Goal: Task Accomplishment & Management: Complete application form

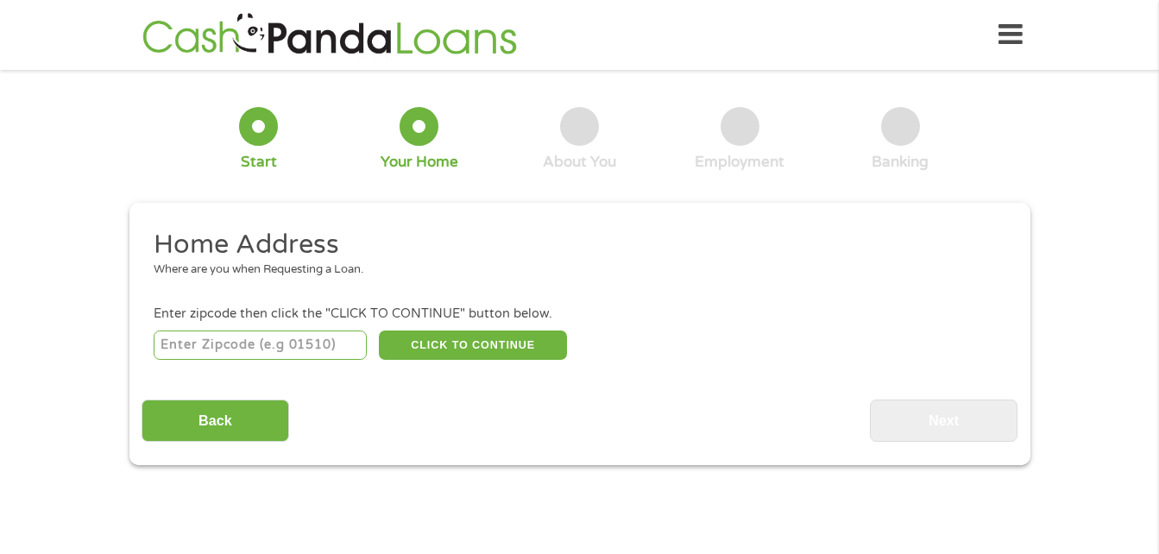
click at [207, 344] on input "number" at bounding box center [260, 345] width 213 height 29
type input "03053"
select select "[US_STATE]"
click at [520, 342] on button "CLICK TO CONTINUE" at bounding box center [473, 345] width 188 height 29
type input "03053"
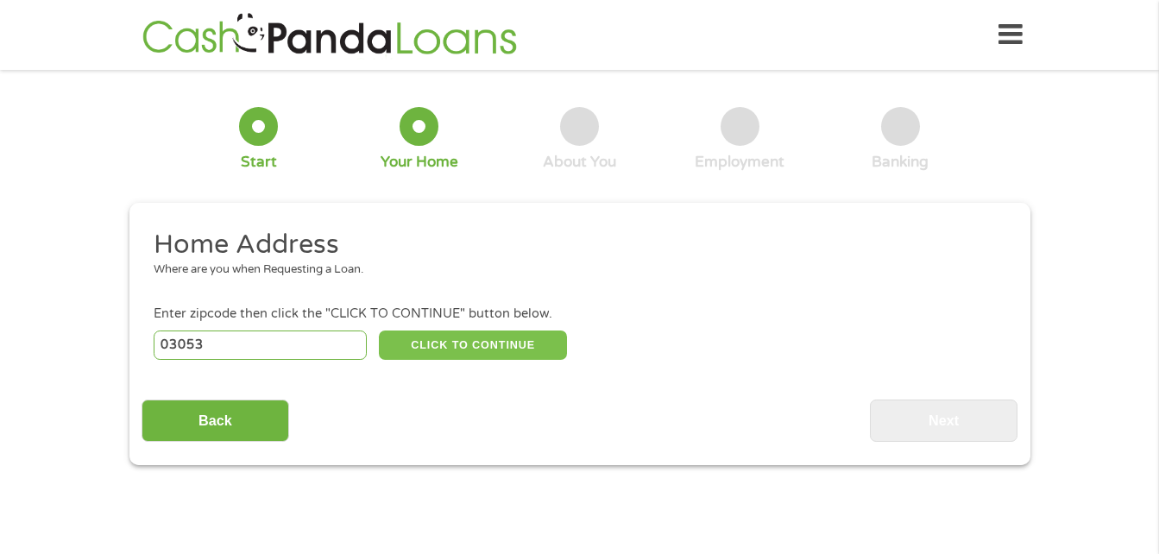
type input "Londonderry"
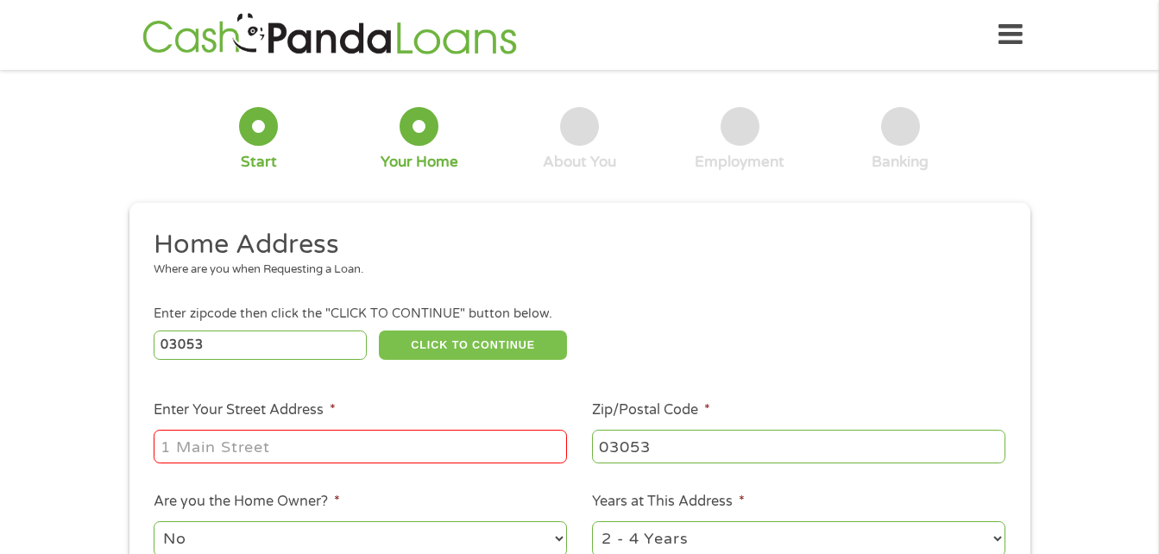
scroll to position [86, 0]
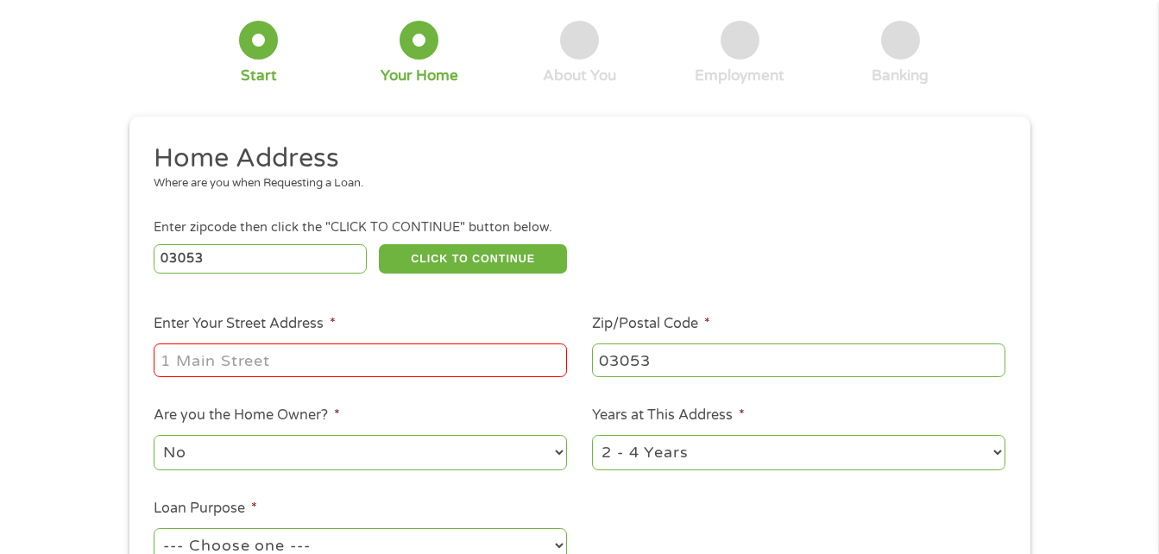
click at [412, 359] on input "Enter Your Street Address *" at bounding box center [360, 359] width 413 height 33
type input "[STREET_ADDRESS]"
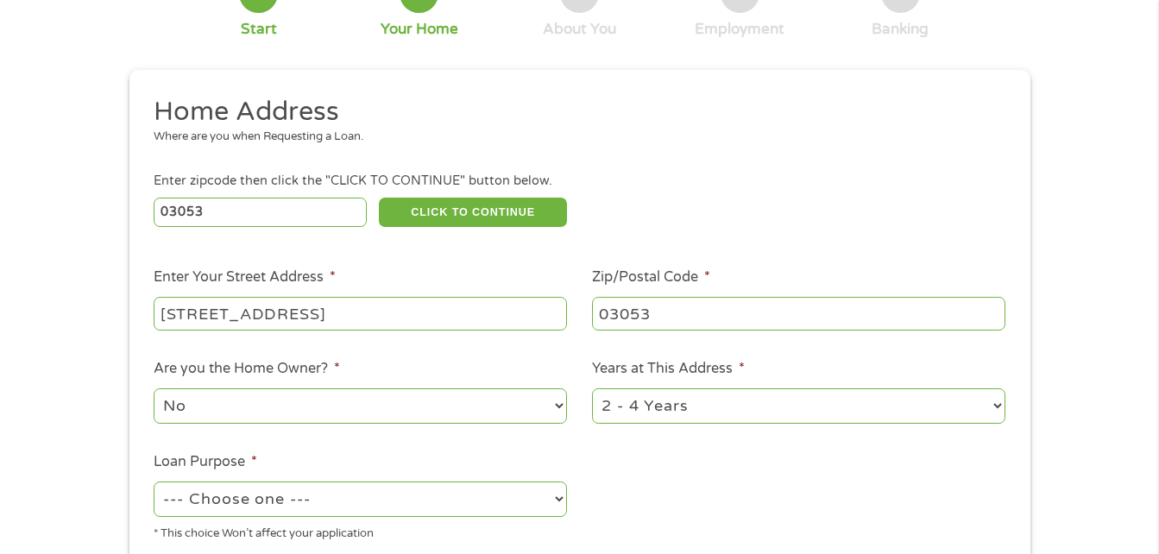
scroll to position [173, 0]
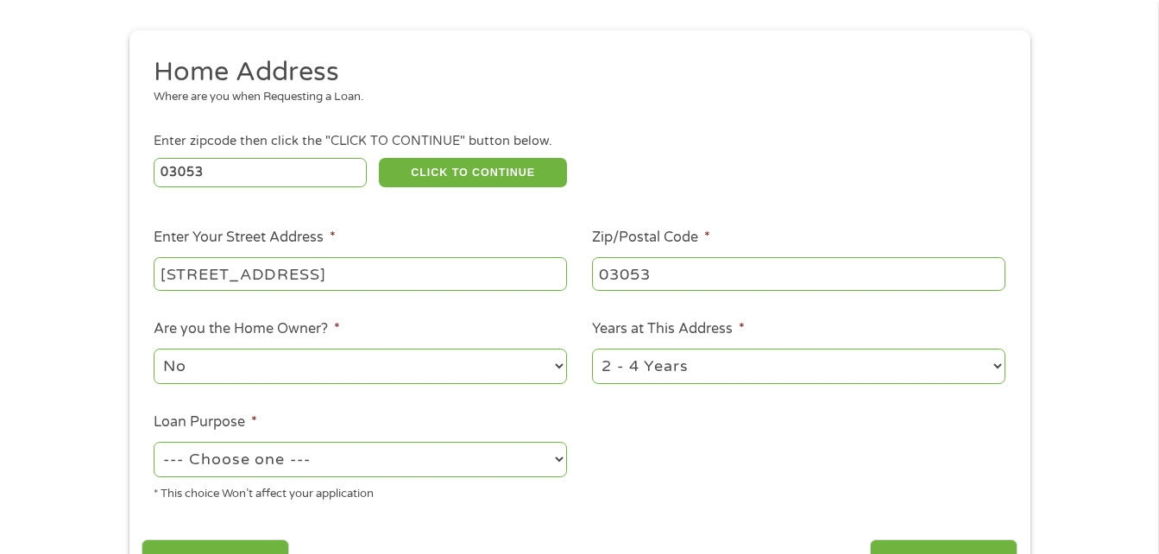
click at [565, 368] on select "No Yes" at bounding box center [360, 366] width 413 height 35
select select "yes"
click at [154, 349] on select "No Yes" at bounding box center [360, 366] width 413 height 35
click at [1001, 368] on select "1 Year or less 1 - 2 Years 2 - 4 Years Over 4 Years" at bounding box center [798, 366] width 413 height 35
select select "60months"
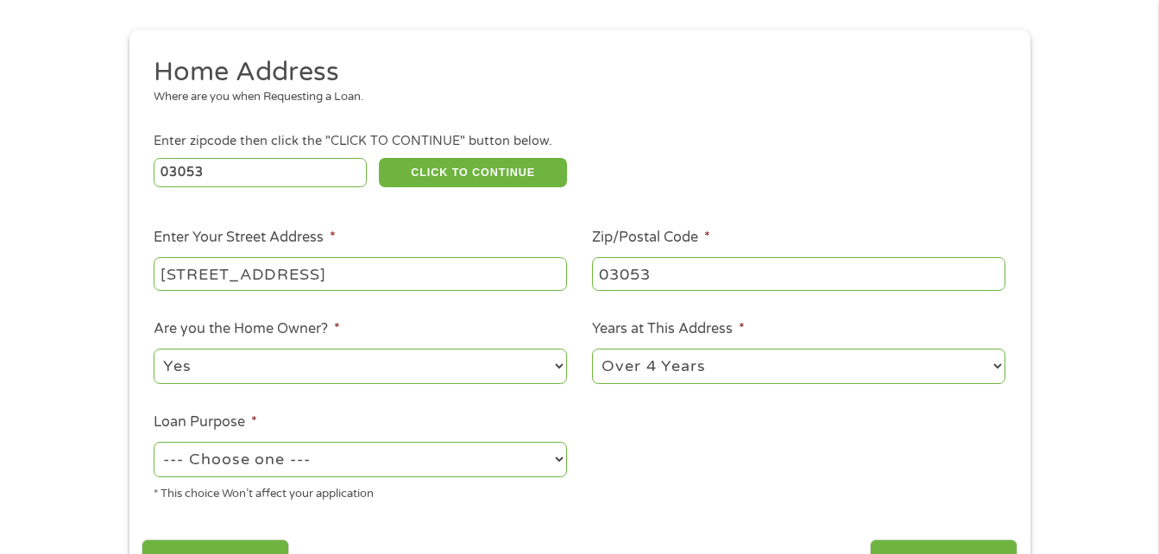
click at [592, 349] on select "1 Year or less 1 - 2 Years 2 - 4 Years Over 4 Years" at bounding box center [798, 366] width 413 height 35
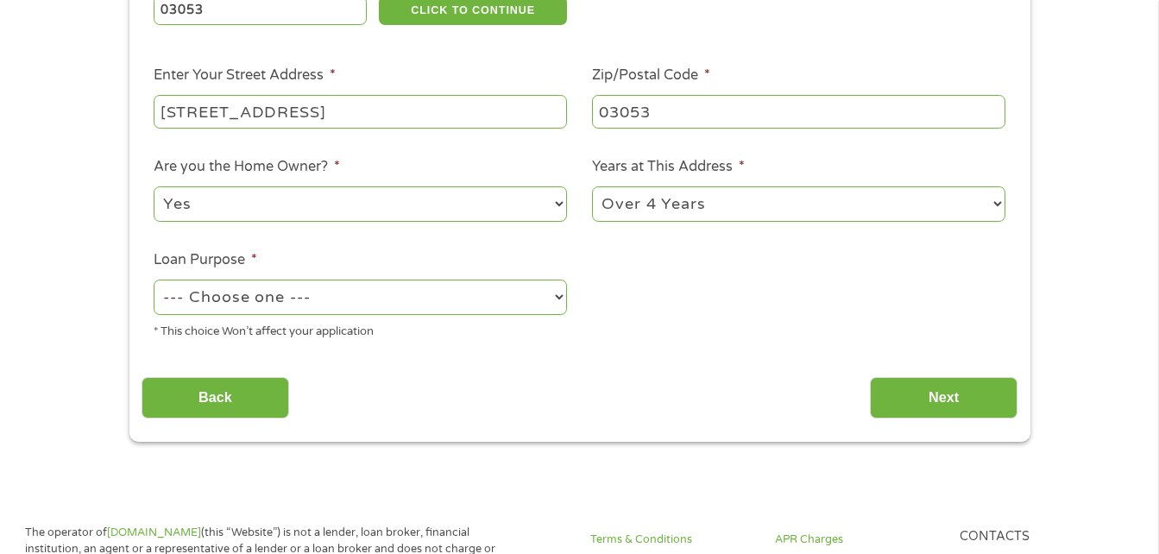
scroll to position [345, 0]
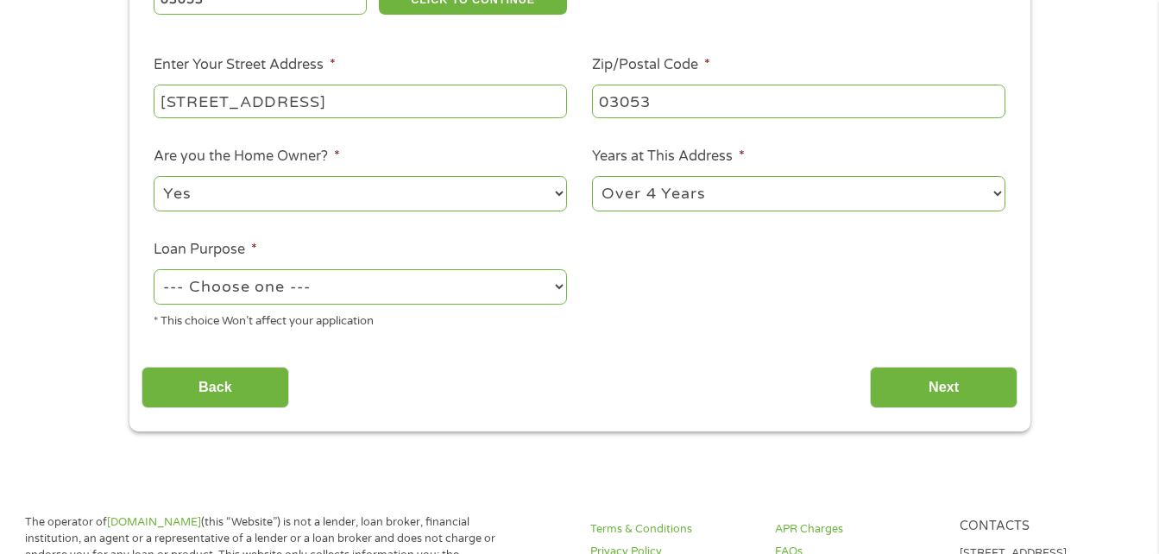
click at [560, 287] on select "--- Choose one --- Pay Bills Debt Consolidation Home Improvement Major Purchase…" at bounding box center [360, 286] width 413 height 35
select select "shorttermcash"
click at [154, 269] on select "--- Choose one --- Pay Bills Debt Consolidation Home Improvement Major Purchase…" at bounding box center [360, 286] width 413 height 35
click at [956, 388] on input "Next" at bounding box center [944, 388] width 148 height 42
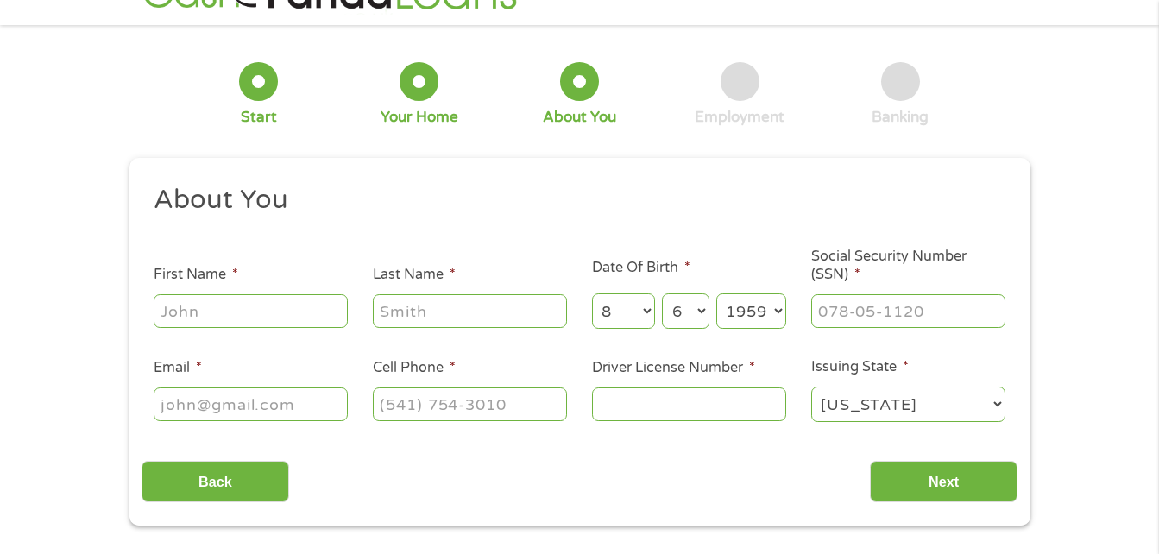
scroll to position [0, 0]
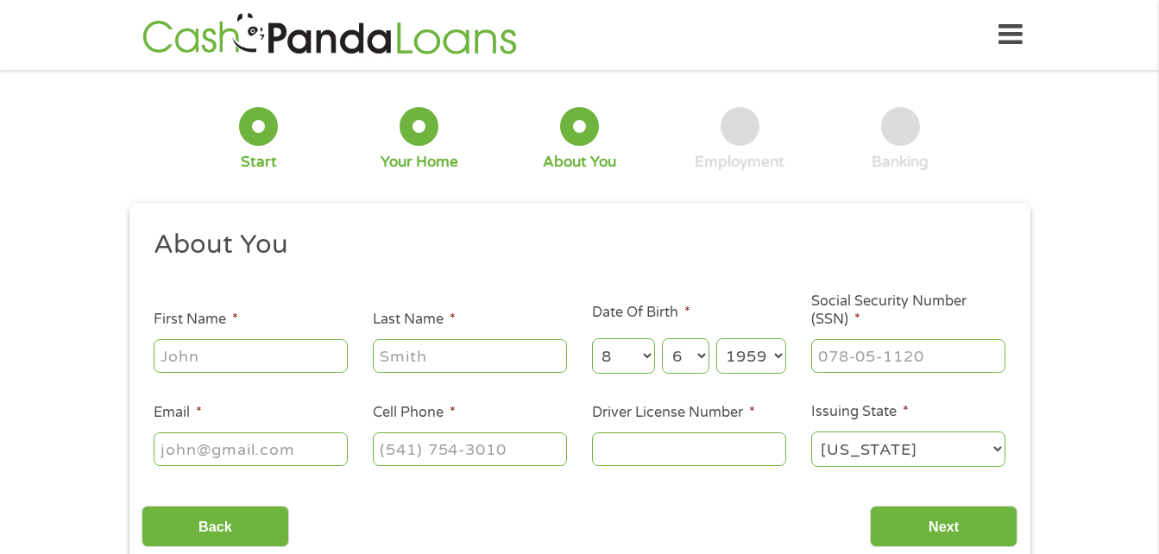
click at [325, 361] on input "First Name *" at bounding box center [251, 355] width 194 height 33
type input "[PERSON_NAME]"
type input "[EMAIL_ADDRESS][DOMAIN_NAME]"
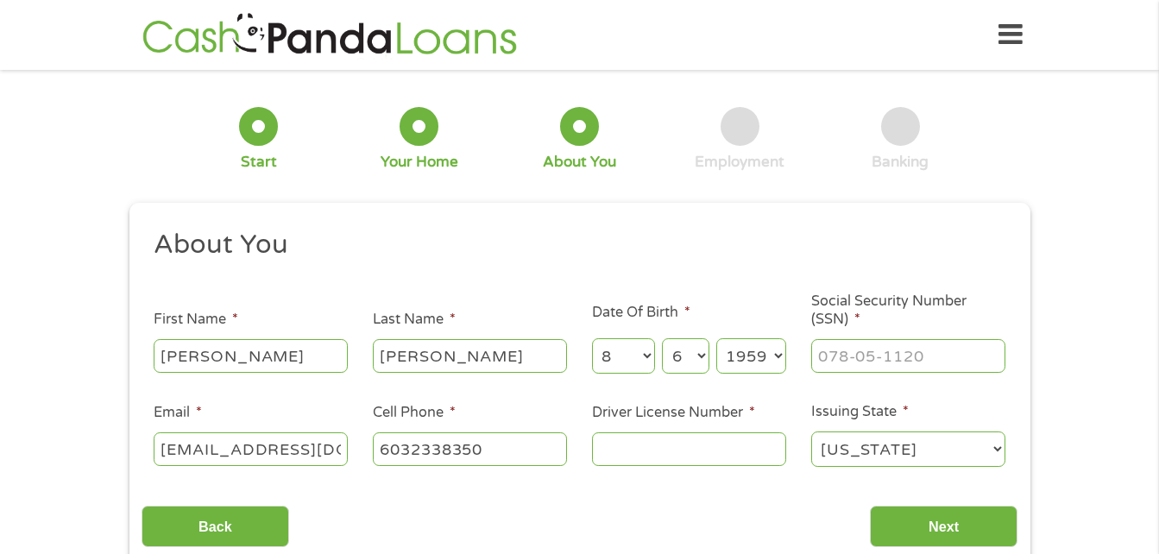
type input "[PHONE_NUMBER]"
click at [874, 356] on input "___-__-____" at bounding box center [908, 355] width 194 height 33
type input "002-52-3228"
click at [645, 458] on input "Driver License Number *" at bounding box center [689, 448] width 194 height 33
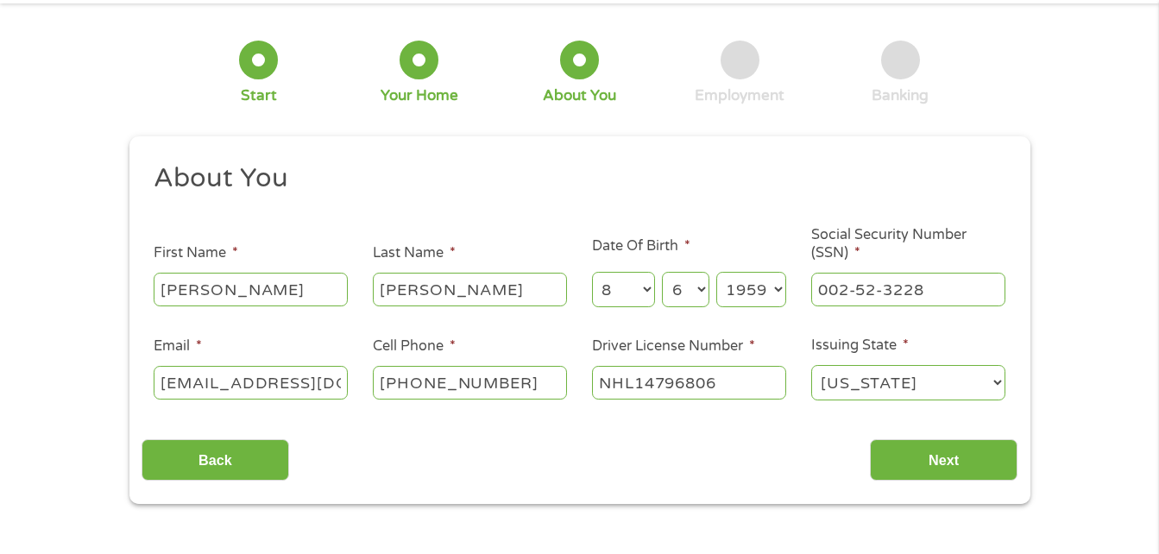
scroll to position [173, 0]
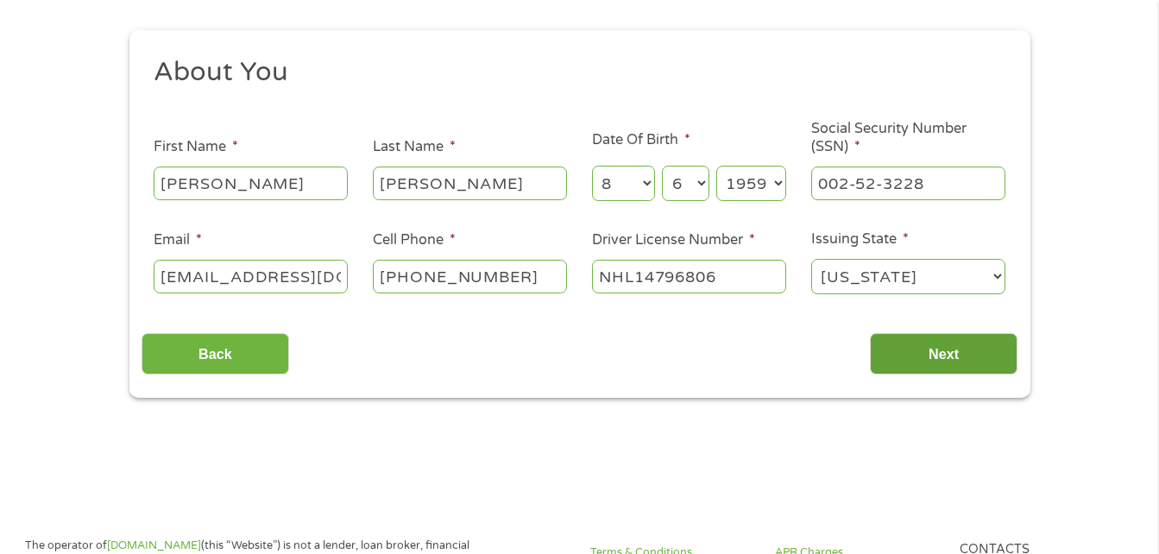
type input "NHL14796806"
click at [984, 356] on input "Next" at bounding box center [944, 354] width 148 height 42
click at [992, 351] on input "Next" at bounding box center [944, 354] width 148 height 42
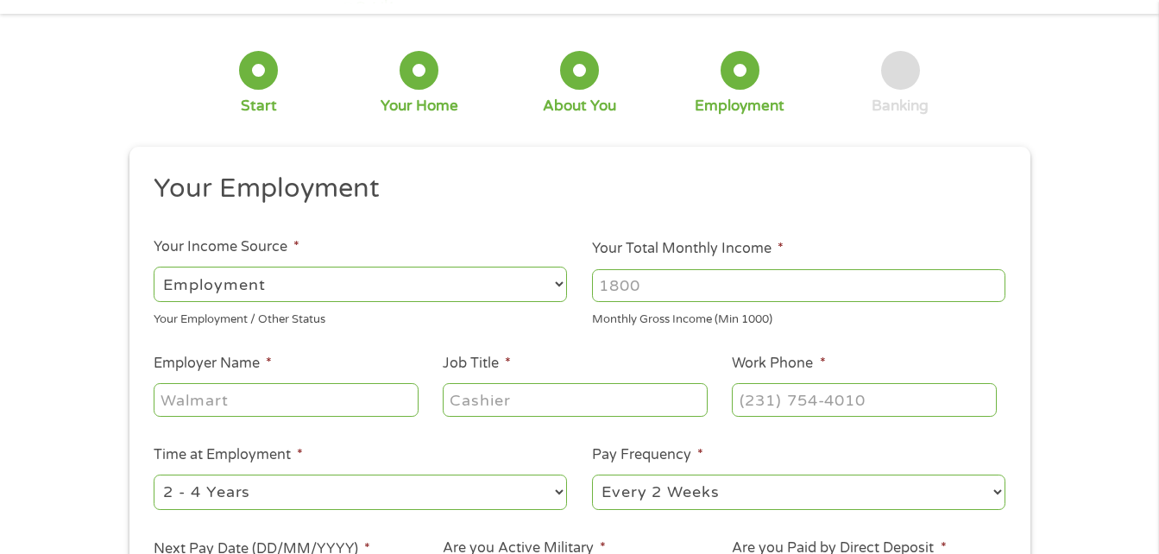
scroll to position [86, 0]
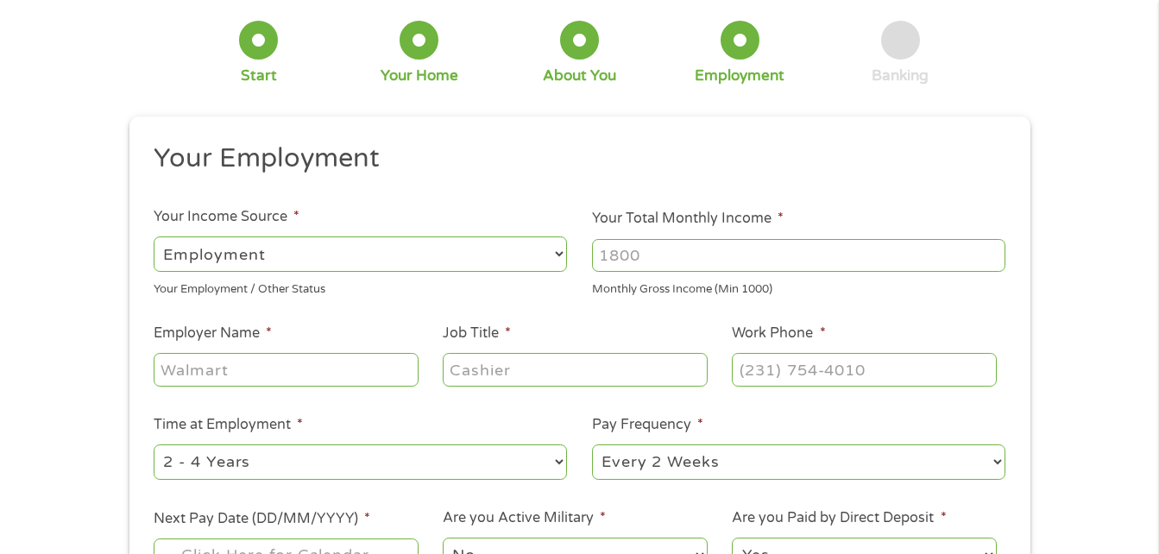
click at [547, 259] on select "--- Choose one --- Employment [DEMOGRAPHIC_DATA] Benefits" at bounding box center [360, 253] width 413 height 35
click at [648, 261] on input "Your Total Monthly Income *" at bounding box center [798, 255] width 413 height 33
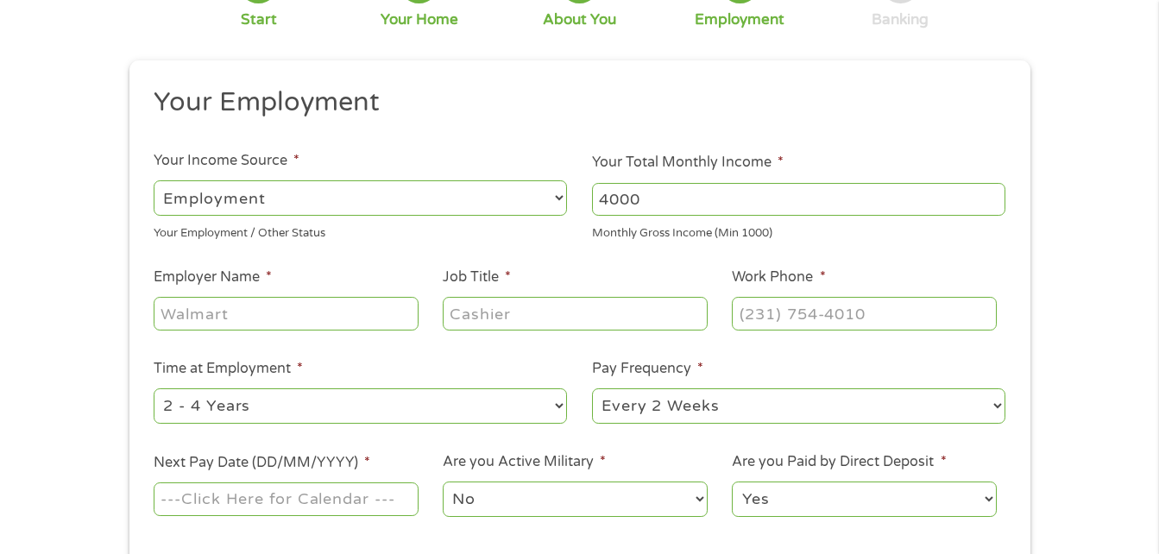
scroll to position [173, 0]
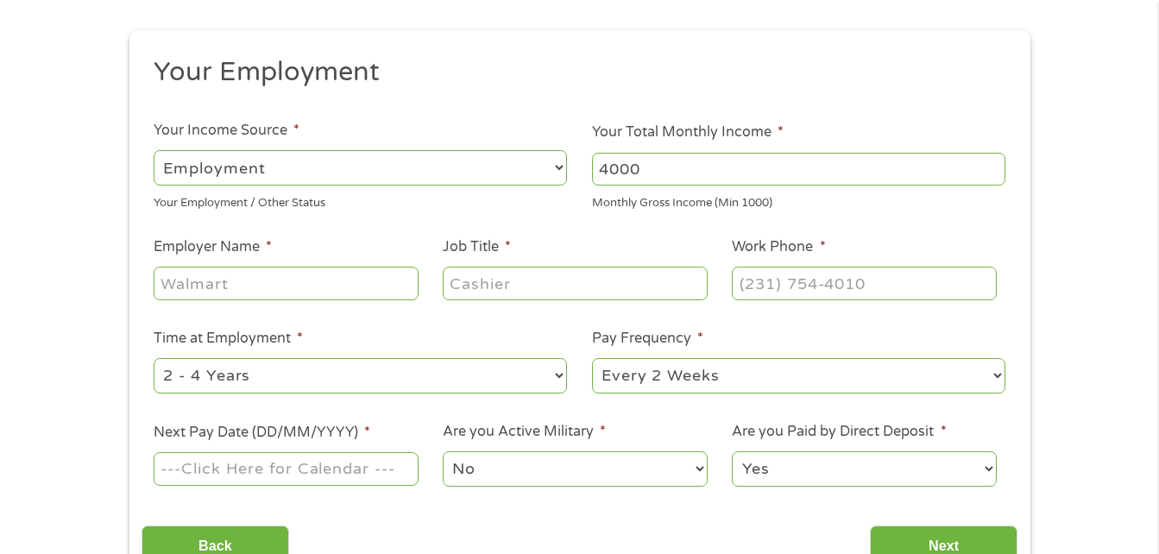
type input "4000"
click at [307, 280] on input "Employer Name *" at bounding box center [286, 283] width 264 height 33
type input "D&E TAXI LLC"
click at [545, 290] on input "Job Title *" at bounding box center [575, 283] width 264 height 33
type input "OWNER"
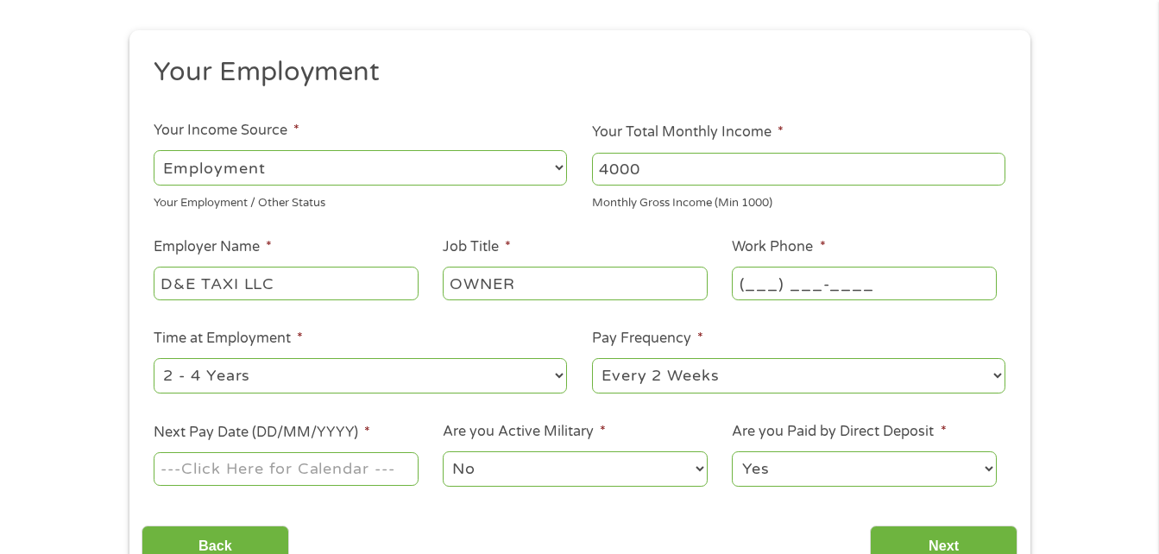
click at [749, 280] on input "(___) ___-____" at bounding box center [864, 283] width 264 height 33
type input "[PHONE_NUMBER]"
click at [558, 368] on select "--- Choose one --- 1 Year or less 1 - 2 Years 2 - 4 Years Over 4 Years" at bounding box center [360, 375] width 413 height 35
select select "60months"
click at [154, 358] on select "--- Choose one --- 1 Year or less 1 - 2 Years 2 - 4 Years Over 4 Years" at bounding box center [360, 375] width 413 height 35
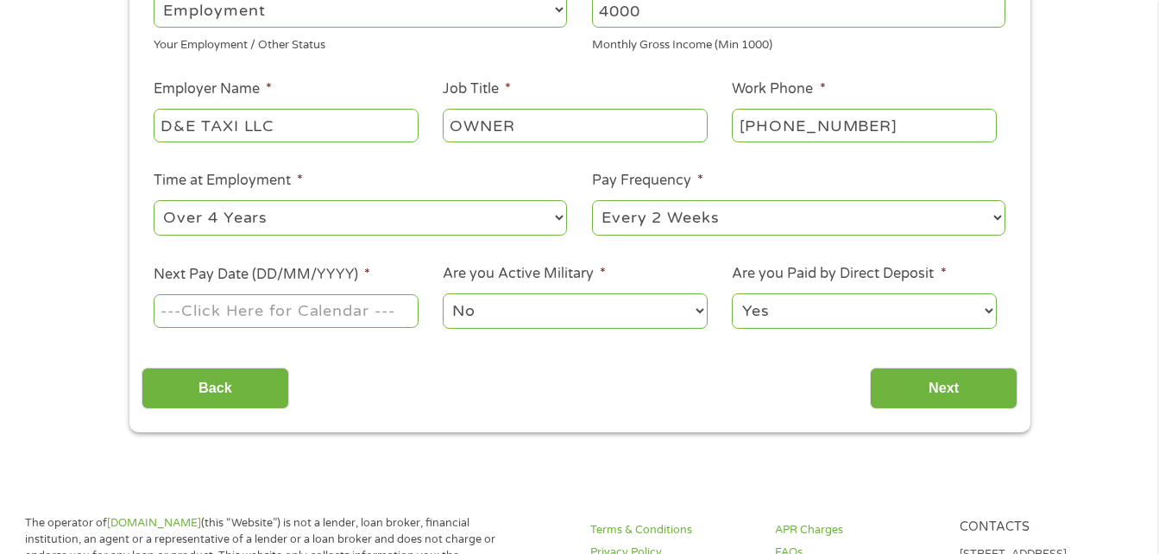
scroll to position [345, 0]
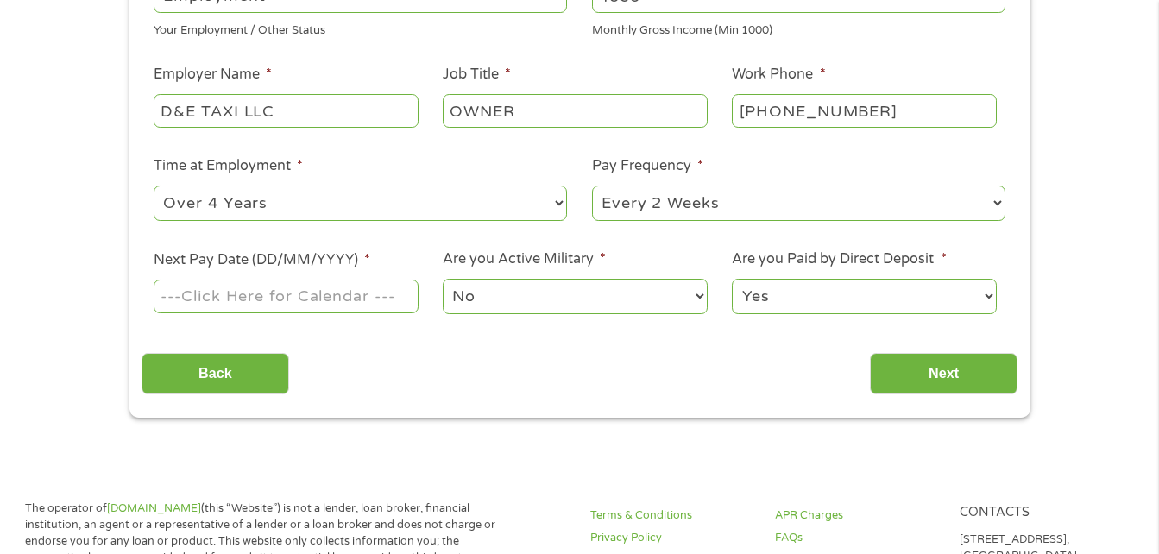
click at [315, 301] on input "Next Pay Date (DD/MM/YYYY) *" at bounding box center [286, 296] width 264 height 33
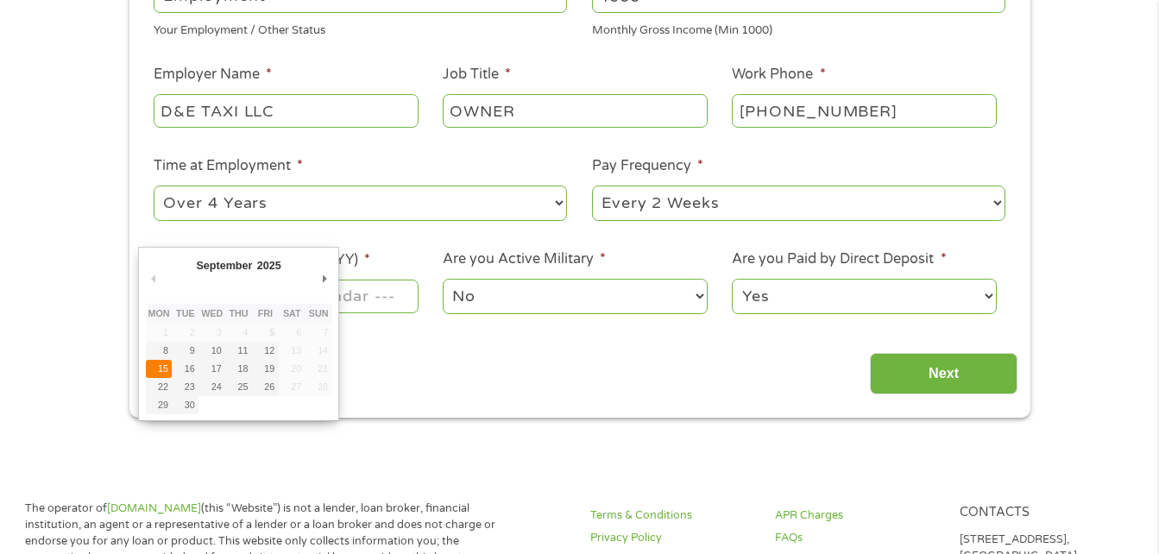
type input "[DATE]"
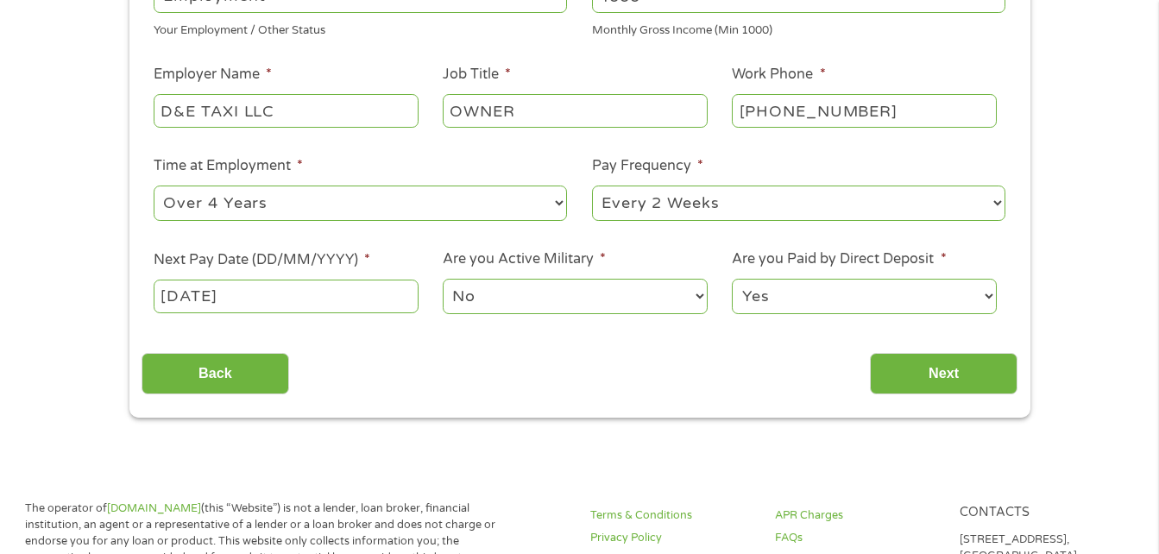
click at [177, 293] on input "[DATE]" at bounding box center [286, 296] width 264 height 33
click at [207, 295] on input "[DATE]" at bounding box center [286, 296] width 264 height 33
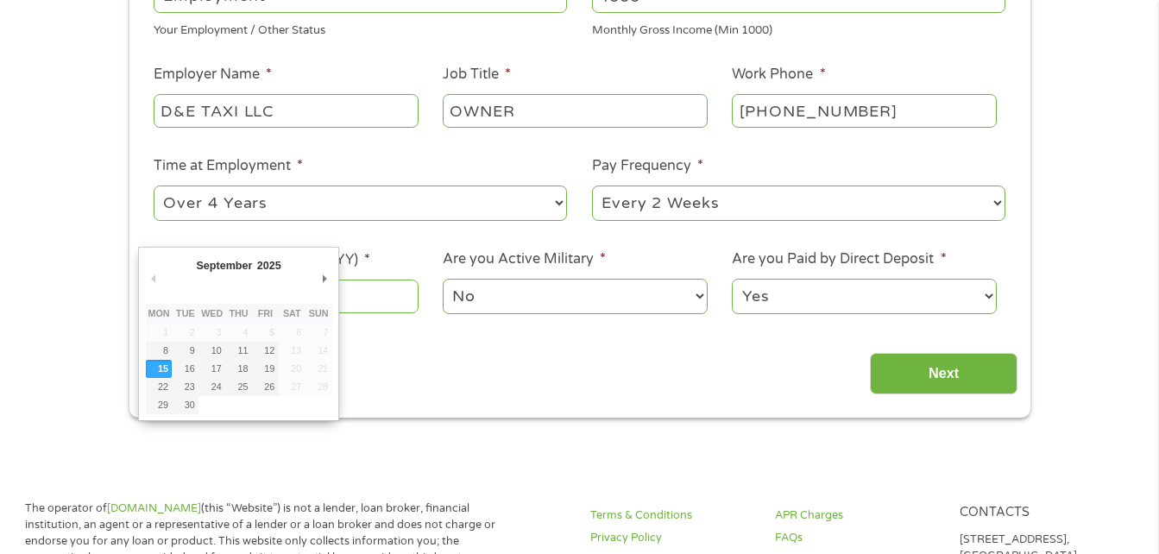
click at [404, 357] on div "Back Next" at bounding box center [580, 367] width 876 height 54
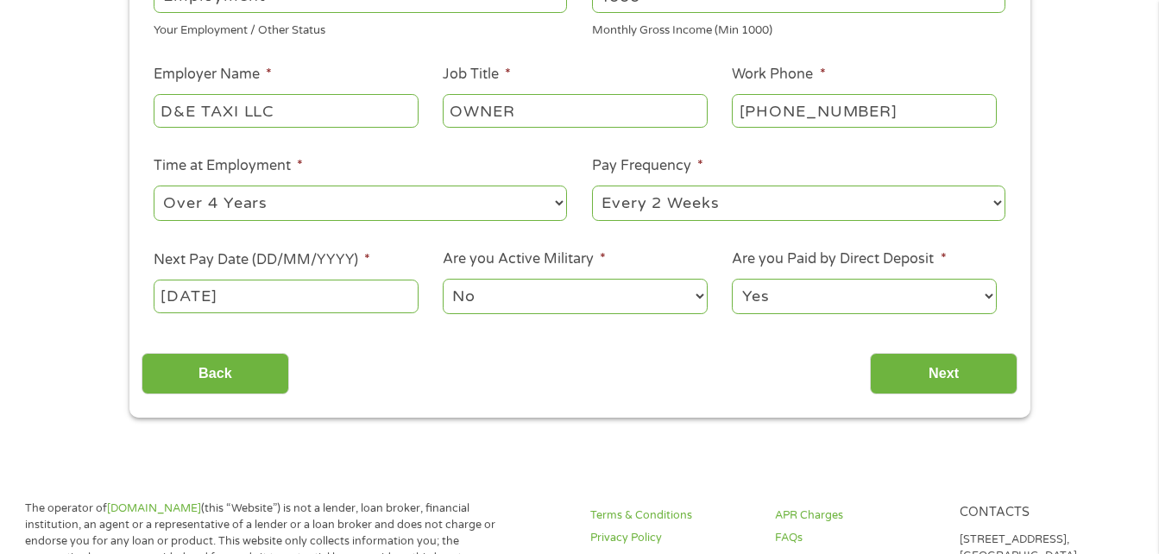
click at [274, 300] on input "[DATE]" at bounding box center [286, 296] width 264 height 33
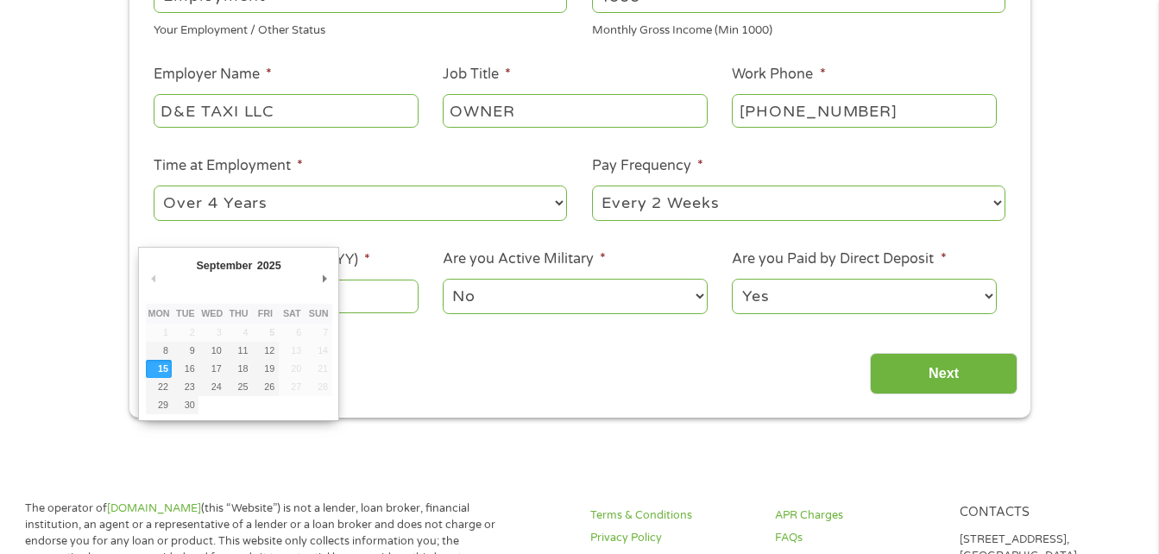
click at [414, 365] on div "Back Next" at bounding box center [580, 367] width 876 height 54
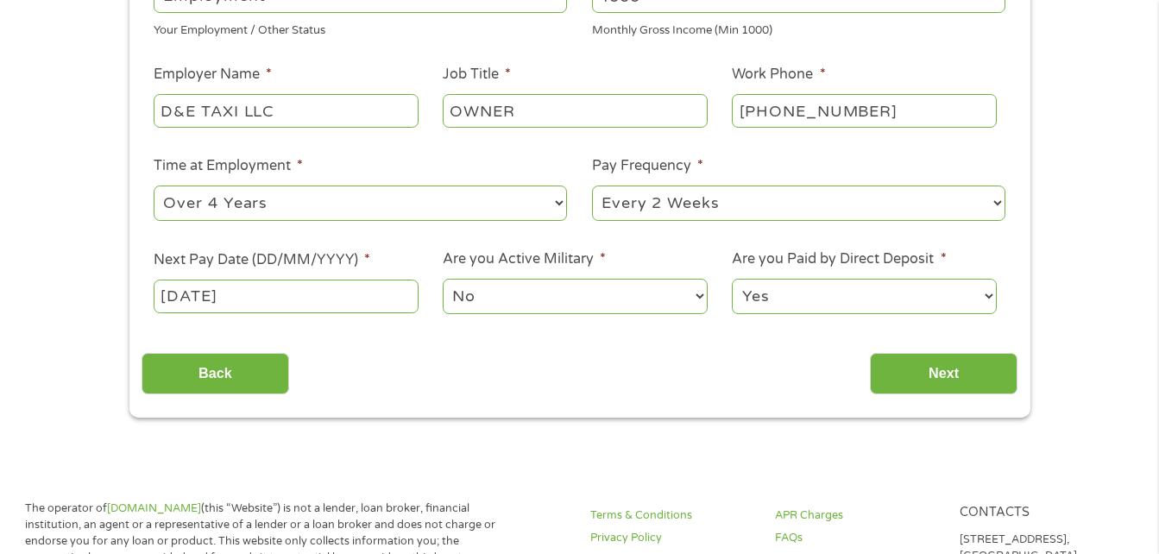
click at [186, 296] on input "[DATE]" at bounding box center [286, 296] width 264 height 33
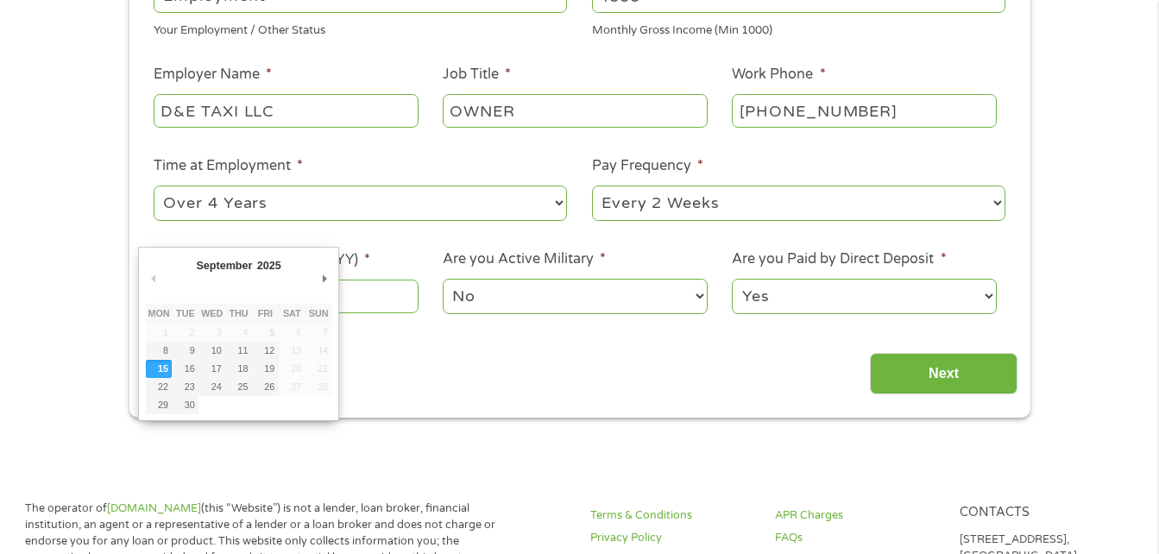
click at [351, 291] on input "[DATE]" at bounding box center [286, 296] width 264 height 33
click at [367, 337] on div "Your Employment Your Income Source * --- Choose one --- Employment [DEMOGRAPHIC…" at bounding box center [580, 139] width 876 height 513
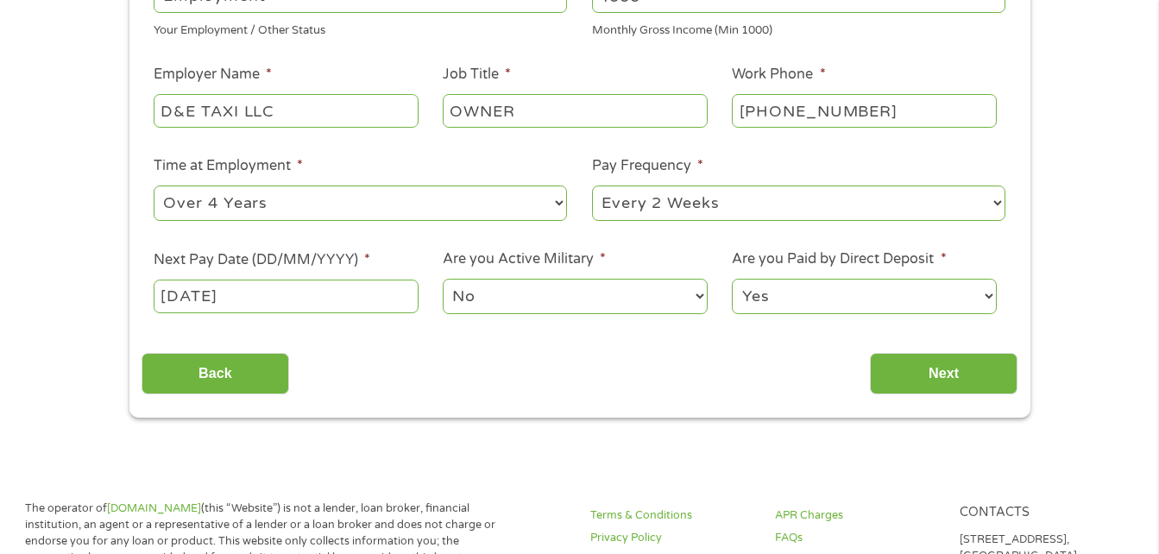
click at [313, 296] on input "[DATE]" at bounding box center [286, 296] width 264 height 33
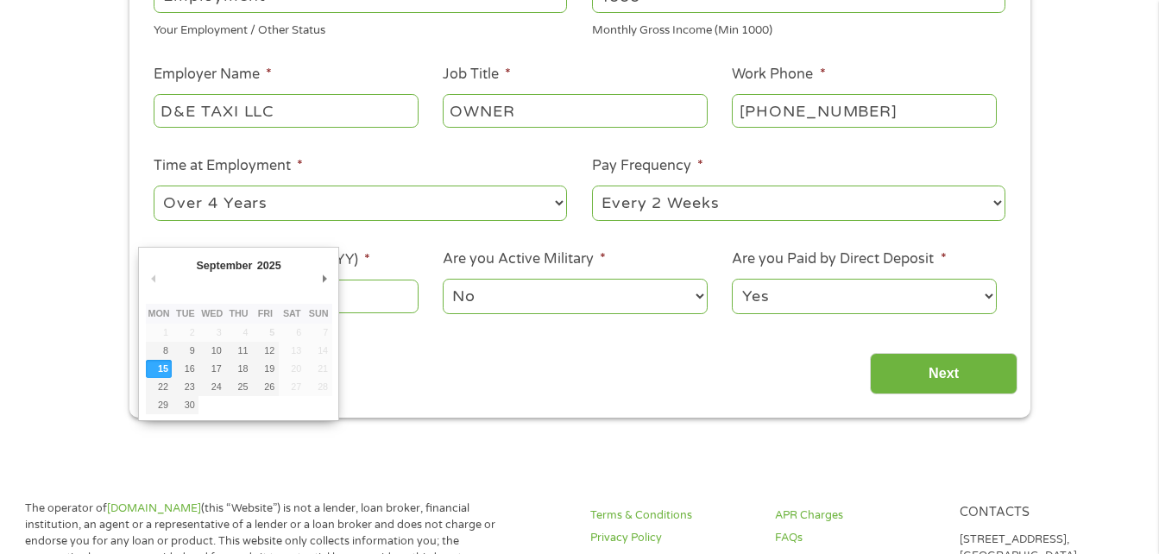
click at [422, 354] on div "Back Next" at bounding box center [580, 367] width 876 height 54
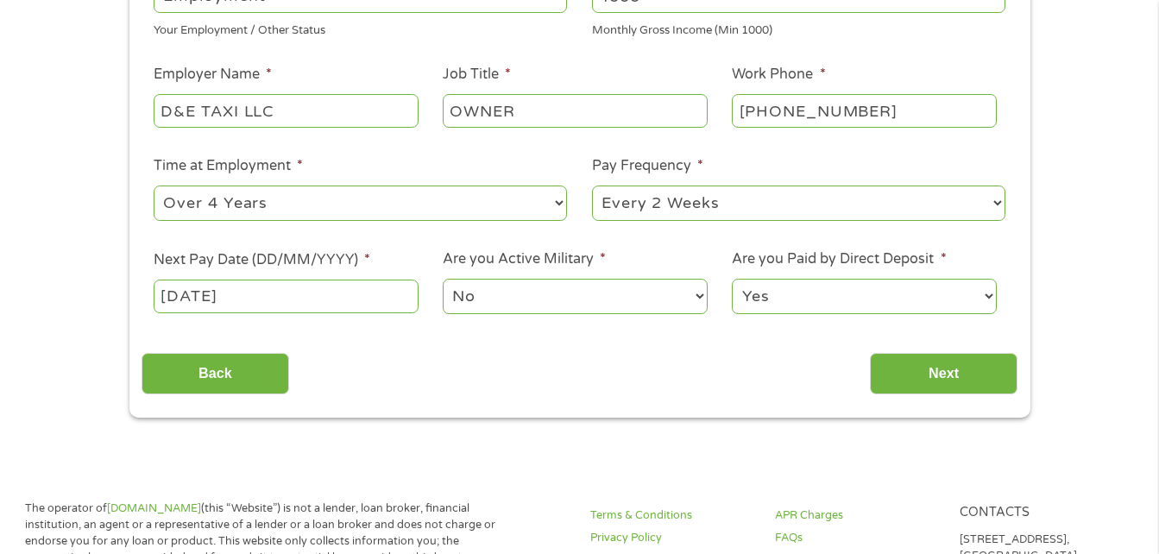
click at [209, 299] on input "[DATE]" at bounding box center [286, 296] width 264 height 33
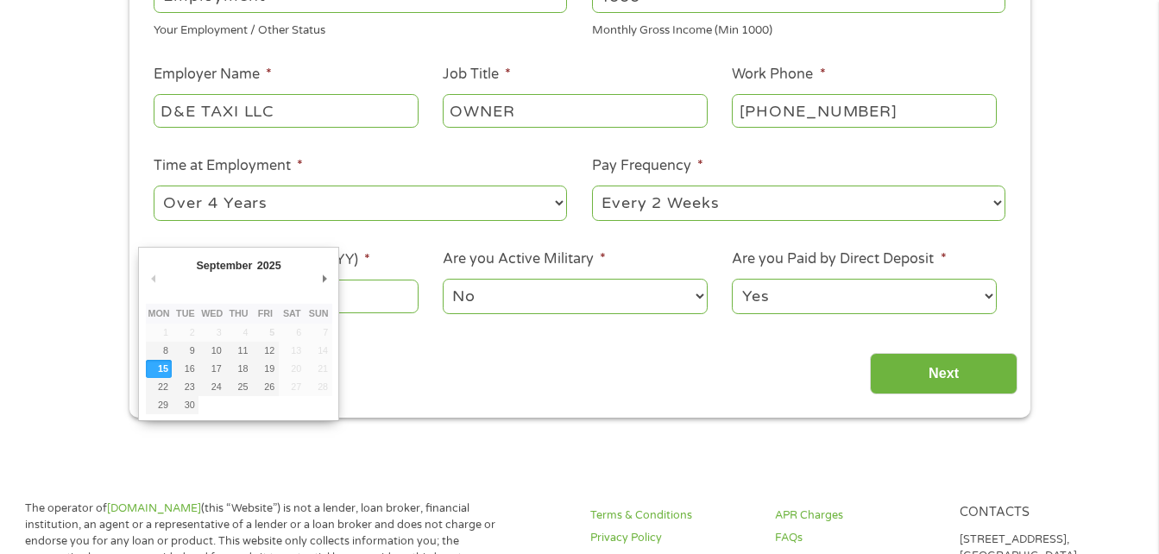
click at [450, 347] on div "Back Next" at bounding box center [580, 367] width 876 height 54
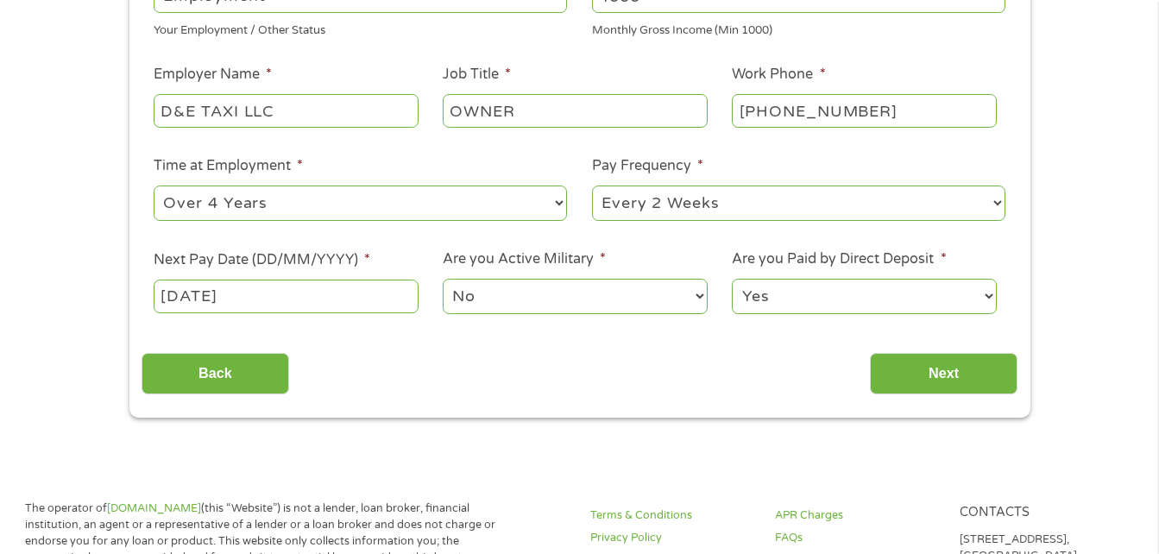
click at [450, 347] on div "Back Next" at bounding box center [580, 367] width 876 height 54
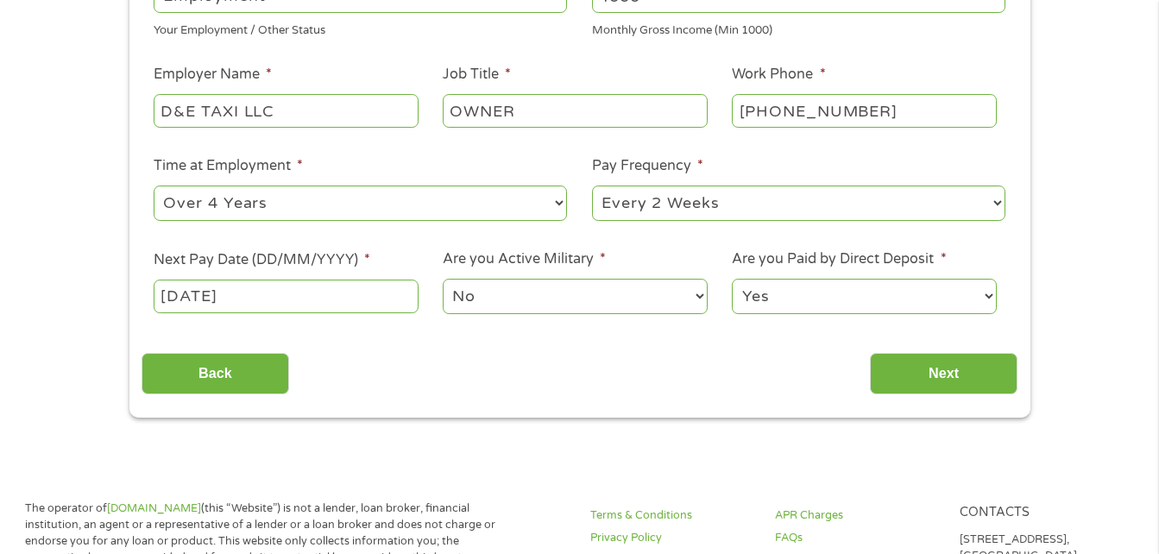
click at [205, 293] on input "[DATE]" at bounding box center [286, 296] width 264 height 33
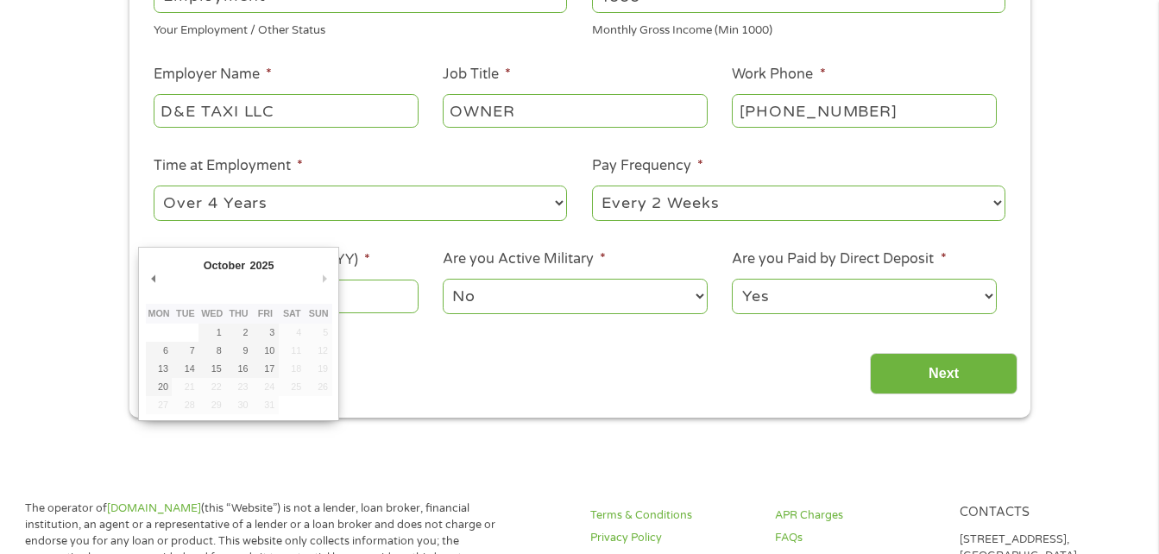
click at [144, 280] on div "October January February March April May June July August September October Nov…" at bounding box center [238, 333] width 200 height 173
click at [152, 279] on button "Previous Month" at bounding box center [154, 278] width 16 height 23
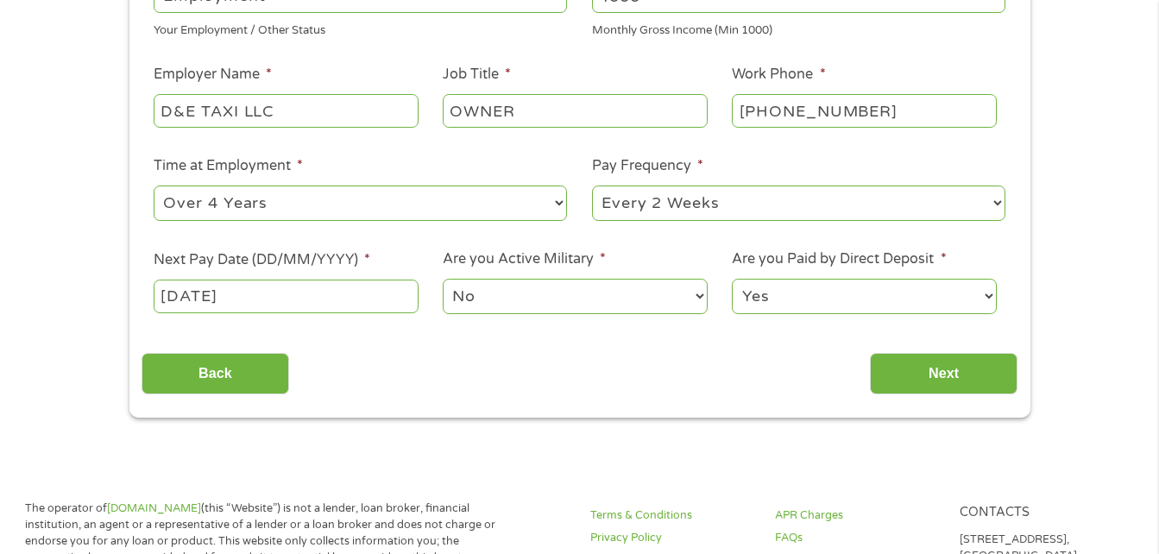
click at [343, 372] on div "Back Next" at bounding box center [580, 367] width 876 height 54
click at [272, 293] on input "[DATE]" at bounding box center [286, 296] width 264 height 33
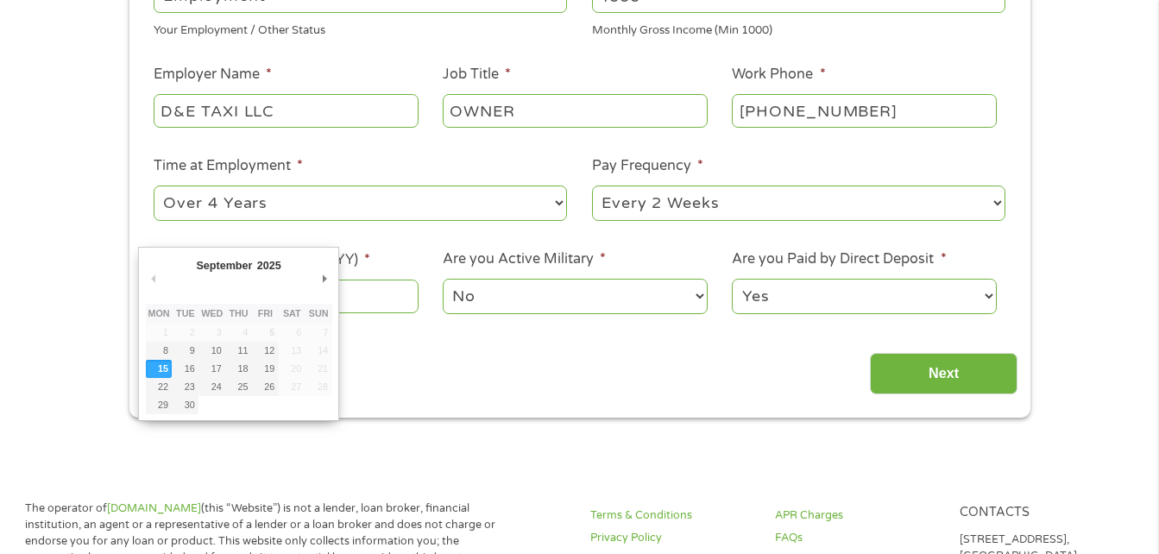
click at [272, 293] on div "September January February March April May June July August September October N…" at bounding box center [239, 334] width 186 height 160
click at [569, 372] on div "Back Next" at bounding box center [580, 367] width 876 height 54
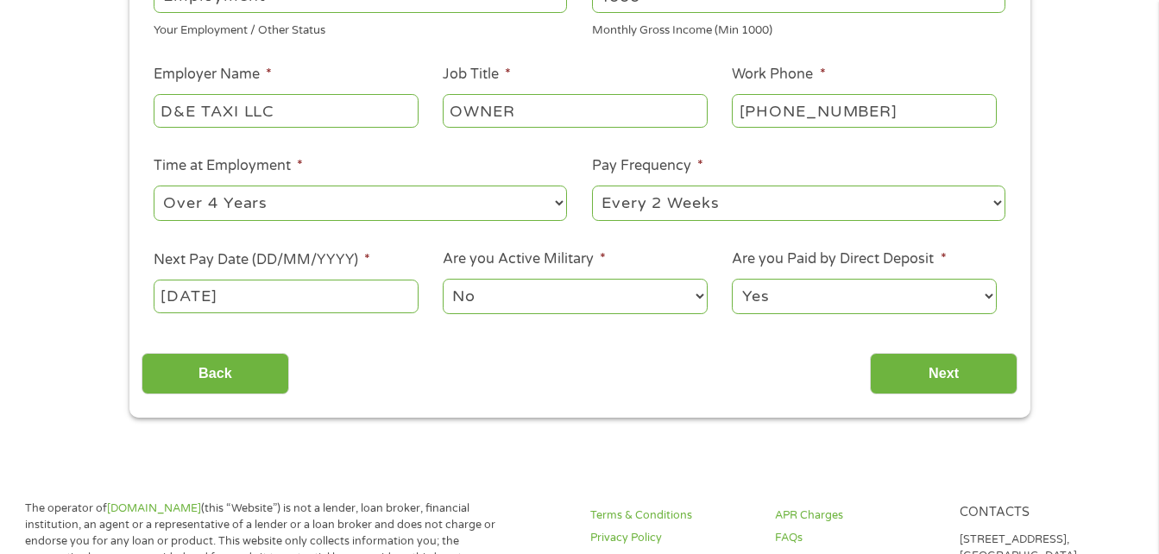
click at [276, 255] on label "Next Pay Date (DD/MM/YYYY) *" at bounding box center [262, 260] width 217 height 18
click at [276, 280] on input "[DATE]" at bounding box center [286, 296] width 264 height 33
click at [959, 370] on input "Next" at bounding box center [944, 374] width 148 height 42
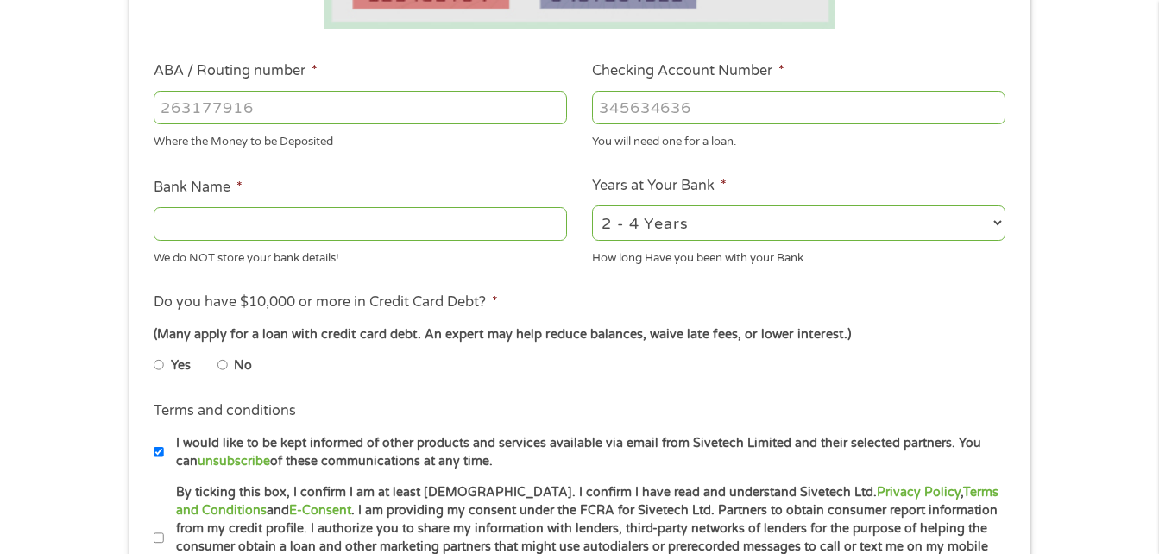
scroll to position [518, 0]
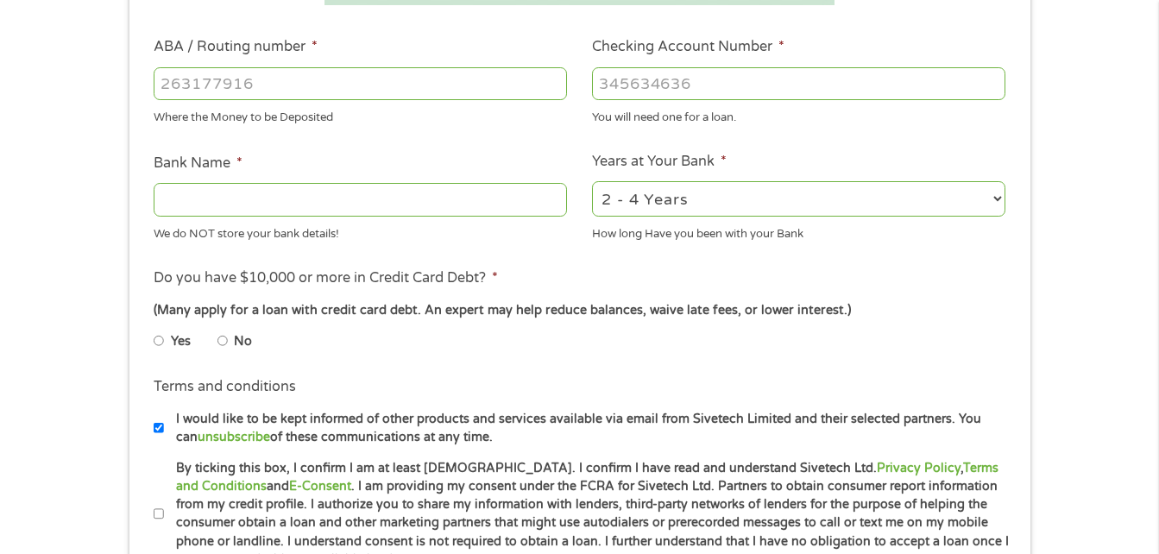
click at [156, 337] on input "Yes" at bounding box center [159, 341] width 10 height 28
radio input "true"
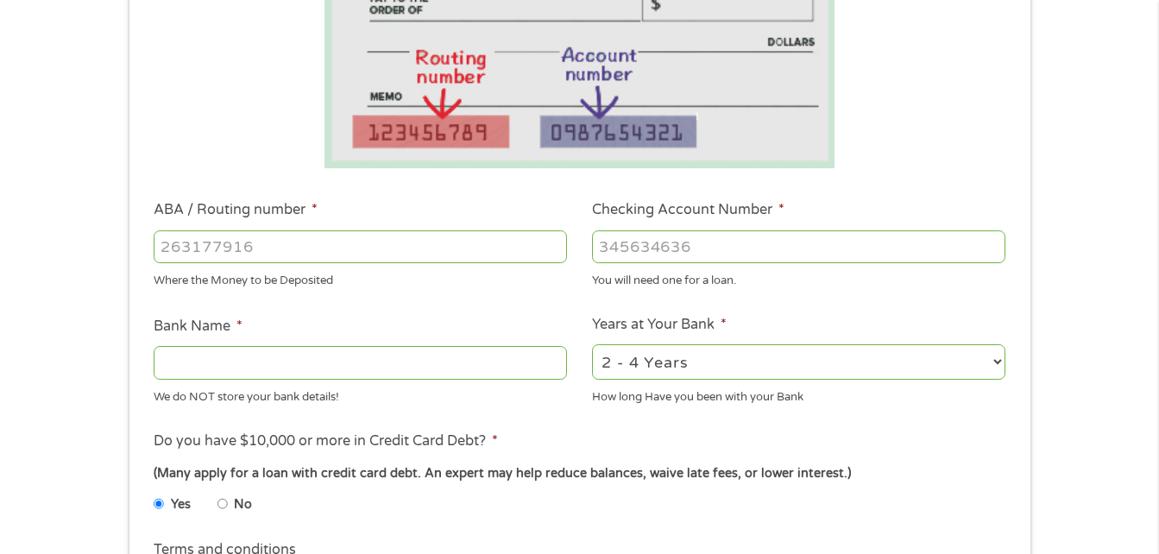
scroll to position [345, 0]
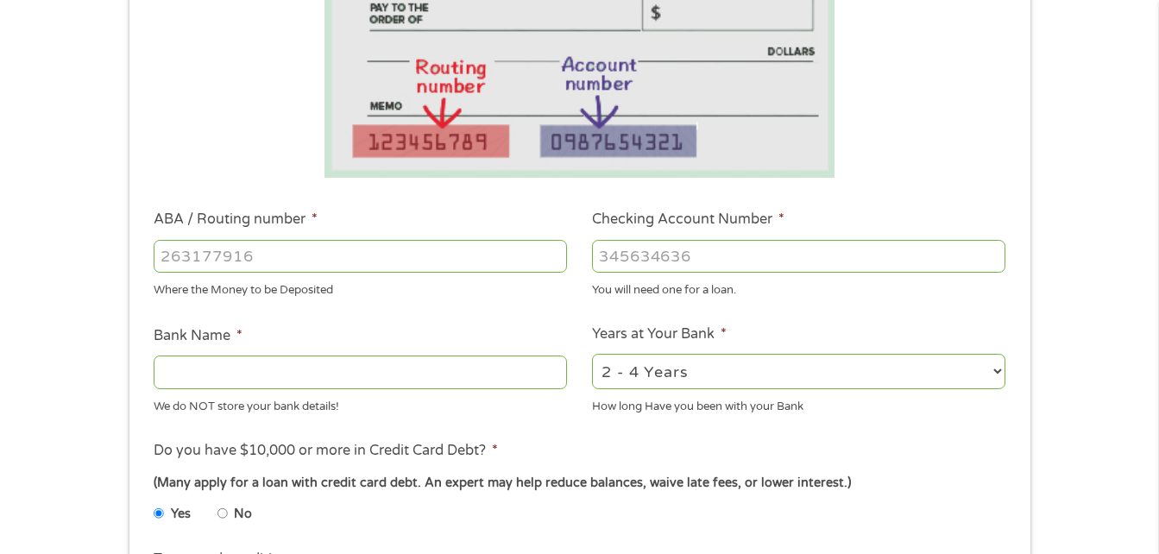
click at [272, 262] on input "ABA / Routing number *" at bounding box center [360, 256] width 413 height 33
type input "011400495"
type input "BANK OF AMERICA NA"
type input "011400495"
click at [617, 254] on input "Checking Account Number *" at bounding box center [798, 256] width 413 height 33
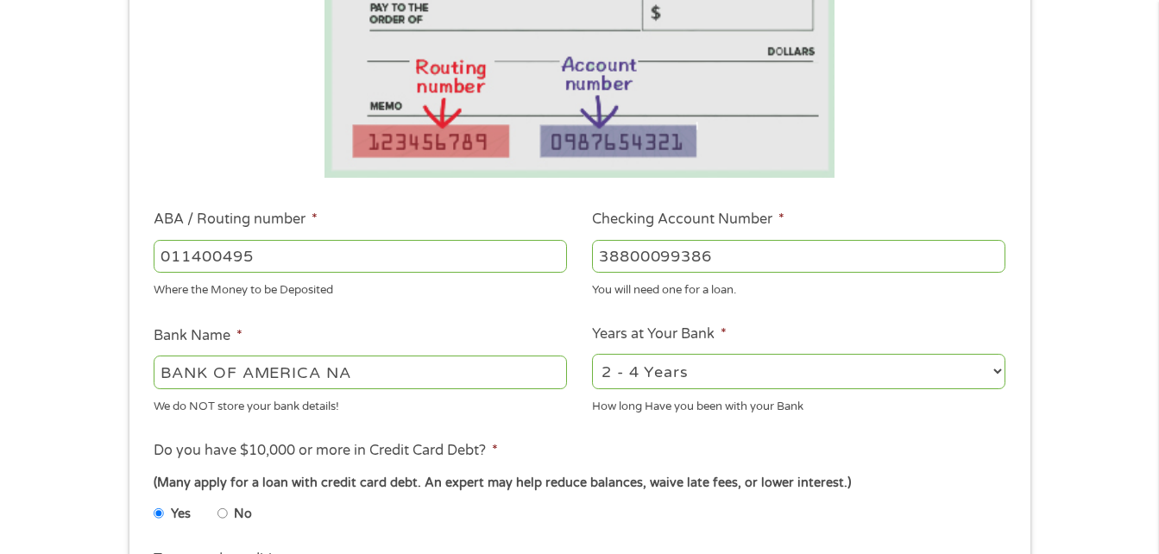
type input "38800099386"
click at [794, 306] on ul "Bank Information Where do you want the funds deposited? ABA / Routing number * …" at bounding box center [580, 313] width 876 height 860
click at [992, 377] on select "2 - 4 Years 6 - 12 Months 1 - 2 Years Over 4 Years" at bounding box center [798, 371] width 413 height 35
select select "60months"
click at [592, 354] on select "2 - 4 Years 6 - 12 Months 1 - 2 Years Over 4 Years" at bounding box center [798, 371] width 413 height 35
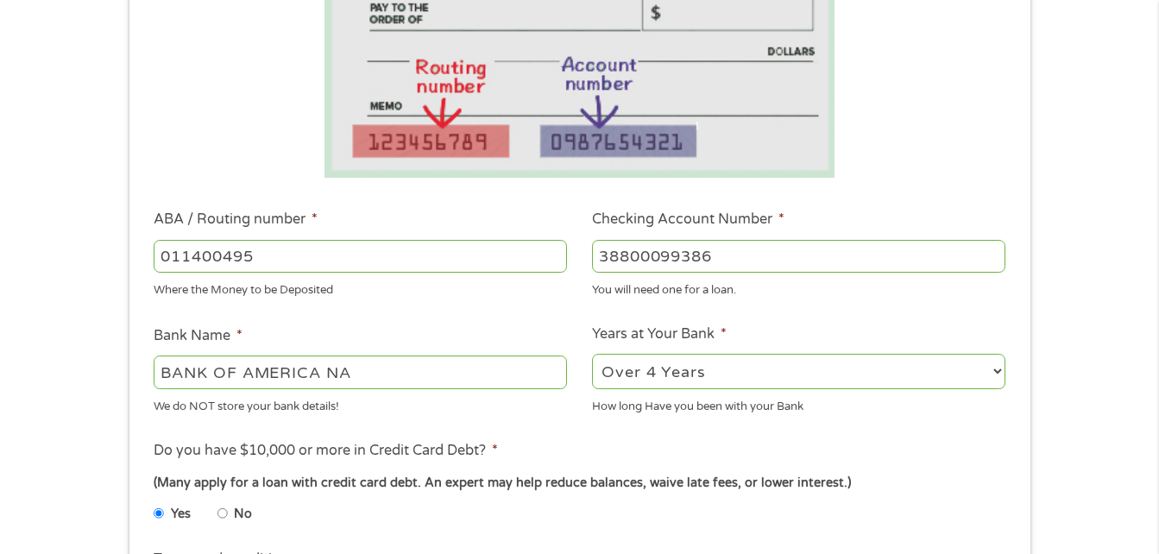
click at [937, 488] on div "(Many apply for a loan with credit card debt. An expert may help reduce balance…" at bounding box center [579, 483] width 851 height 19
click at [950, 485] on div "(Many apply for a loan with credit card debt. An expert may help reduce balance…" at bounding box center [579, 483] width 851 height 19
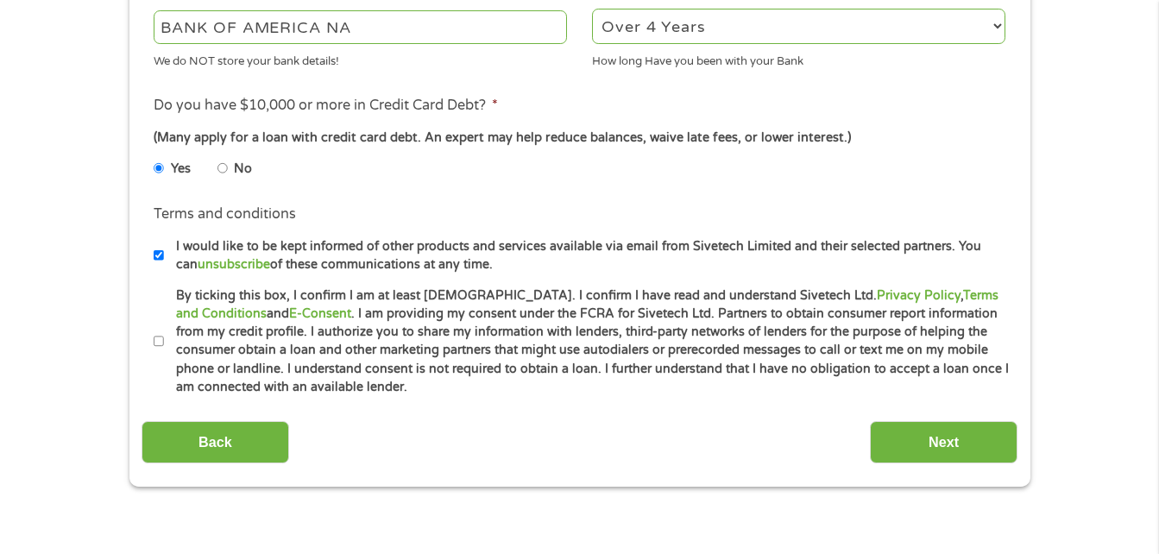
scroll to position [777, 0]
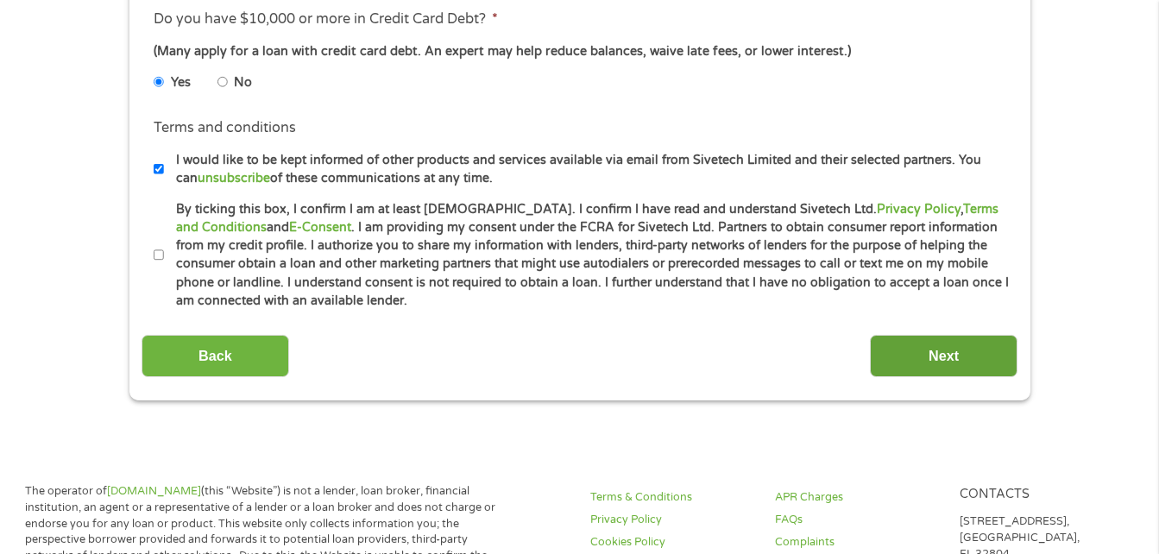
click at [962, 358] on input "Next" at bounding box center [944, 356] width 148 height 42
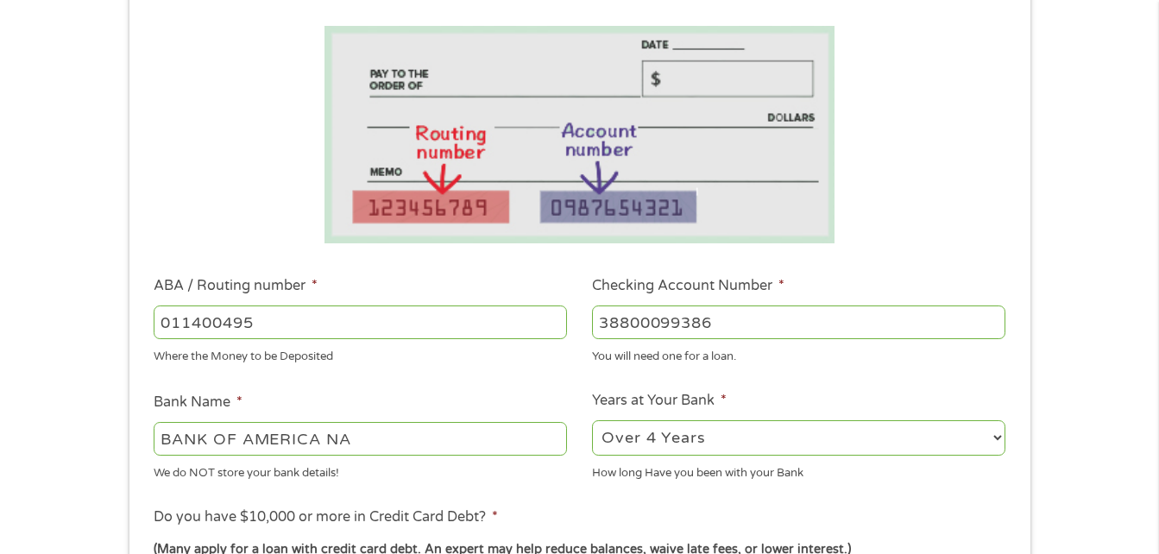
scroll to position [345, 0]
click at [305, 333] on input "011400495" at bounding box center [360, 320] width 413 height 33
click at [659, 318] on input "38800099386" at bounding box center [798, 320] width 413 height 33
type input "388000899386"
click at [803, 356] on div "You will need one for a loan." at bounding box center [798, 351] width 413 height 23
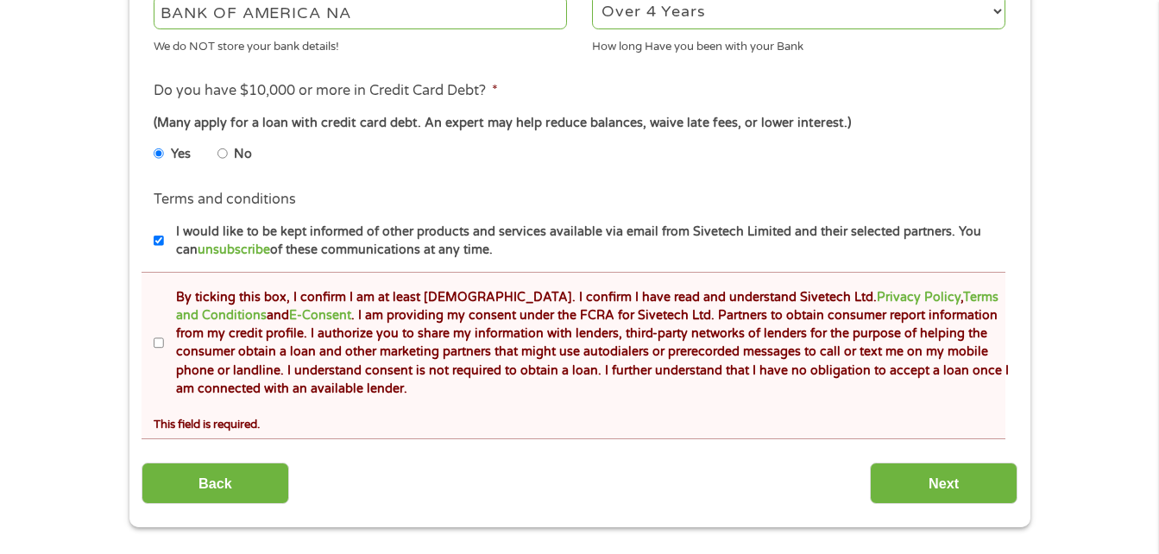
scroll to position [777, 0]
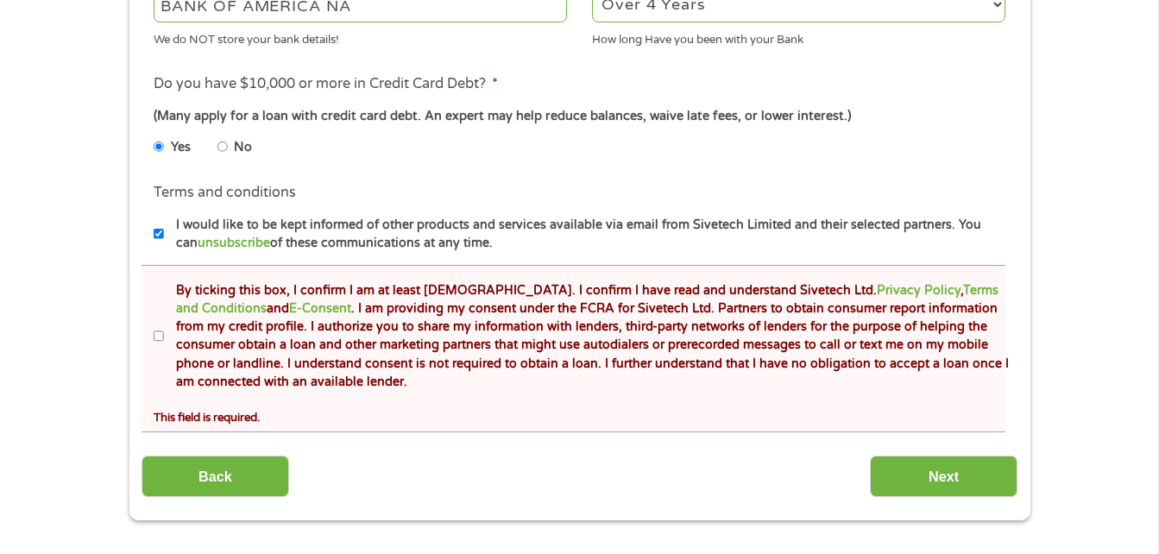
click at [159, 335] on input "By ticking this box, I confirm I am at least [DEMOGRAPHIC_DATA]. I confirm I ha…" at bounding box center [159, 337] width 10 height 28
checkbox input "true"
click at [996, 475] on input "Next" at bounding box center [944, 477] width 148 height 42
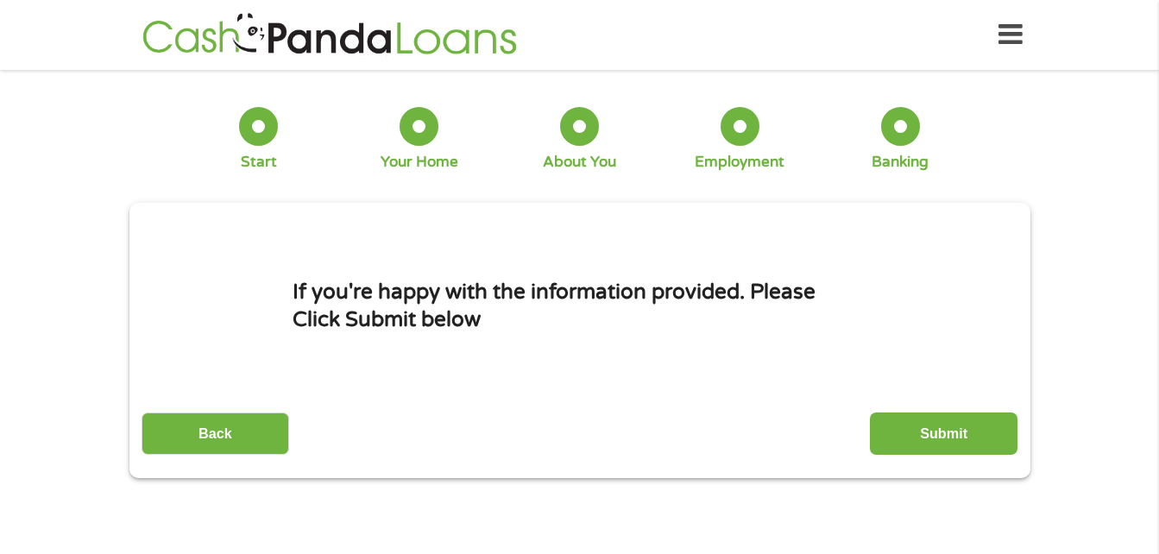
scroll to position [7, 7]
click at [967, 435] on input "Submit" at bounding box center [944, 433] width 148 height 42
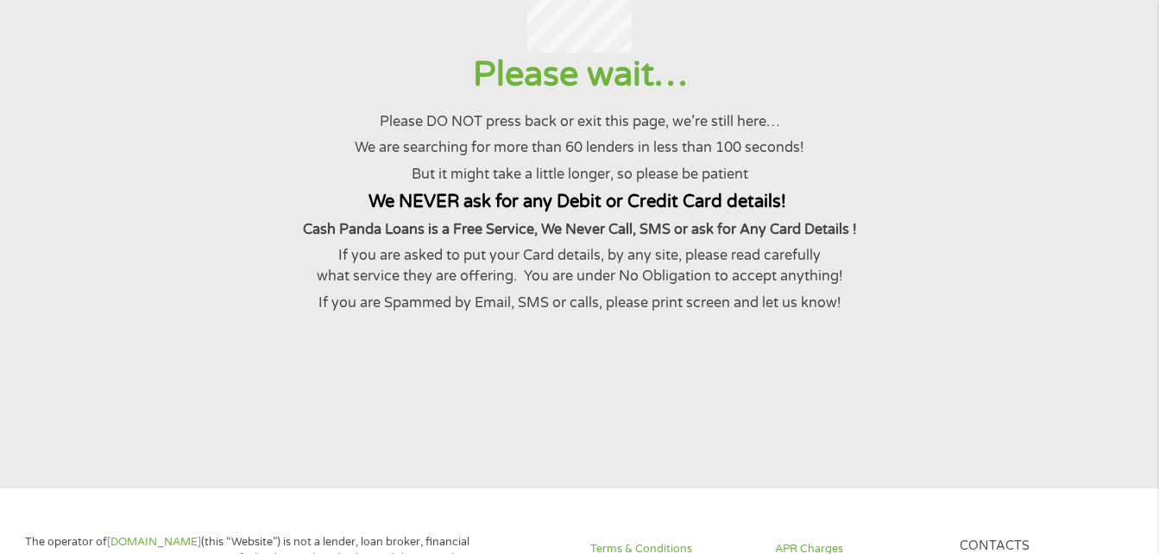
scroll to position [0, 0]
